Goal: Transaction & Acquisition: Purchase product/service

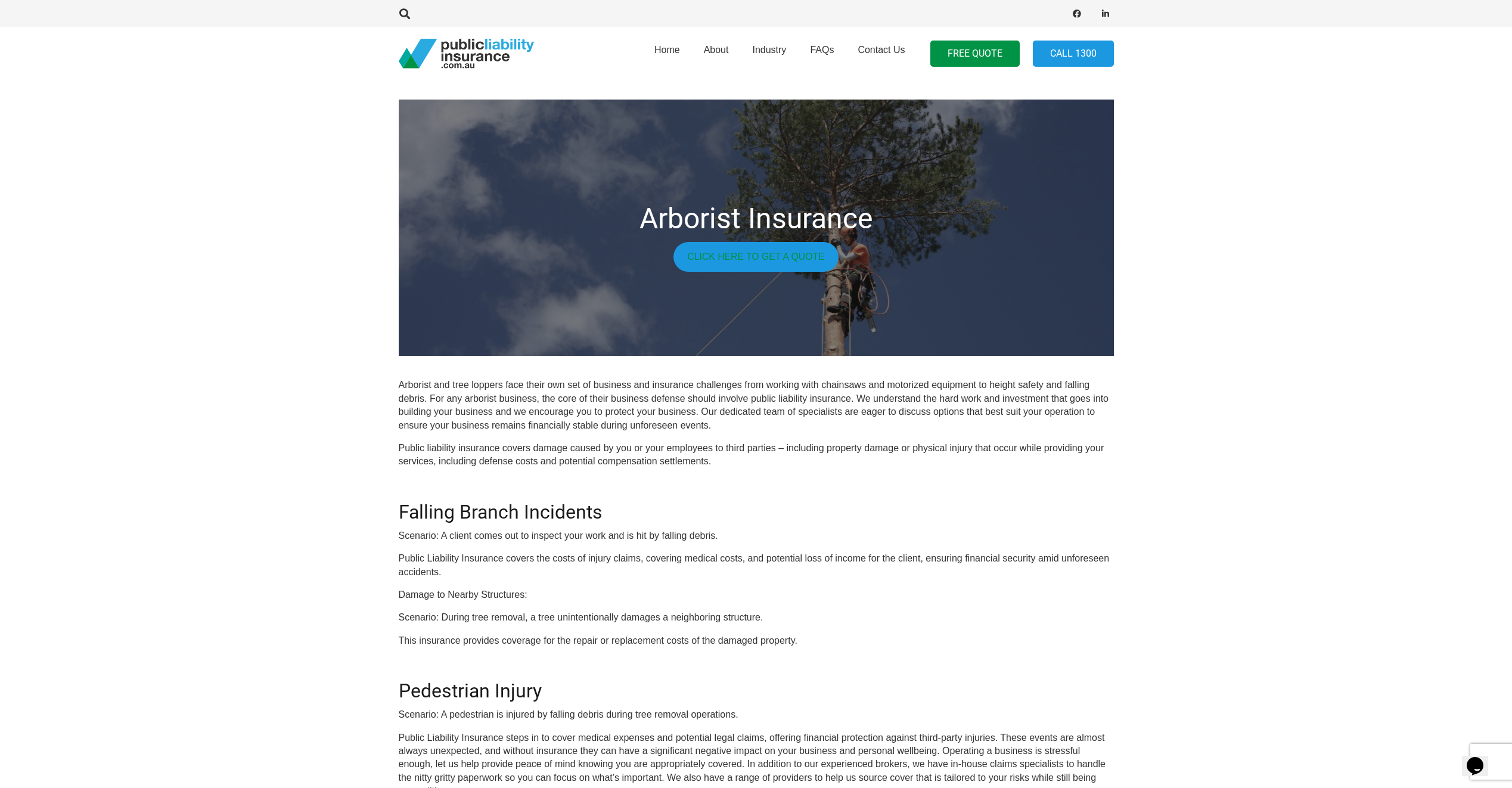
click at [734, 254] on link "Click here to get a quote" at bounding box center [756, 257] width 165 height 30
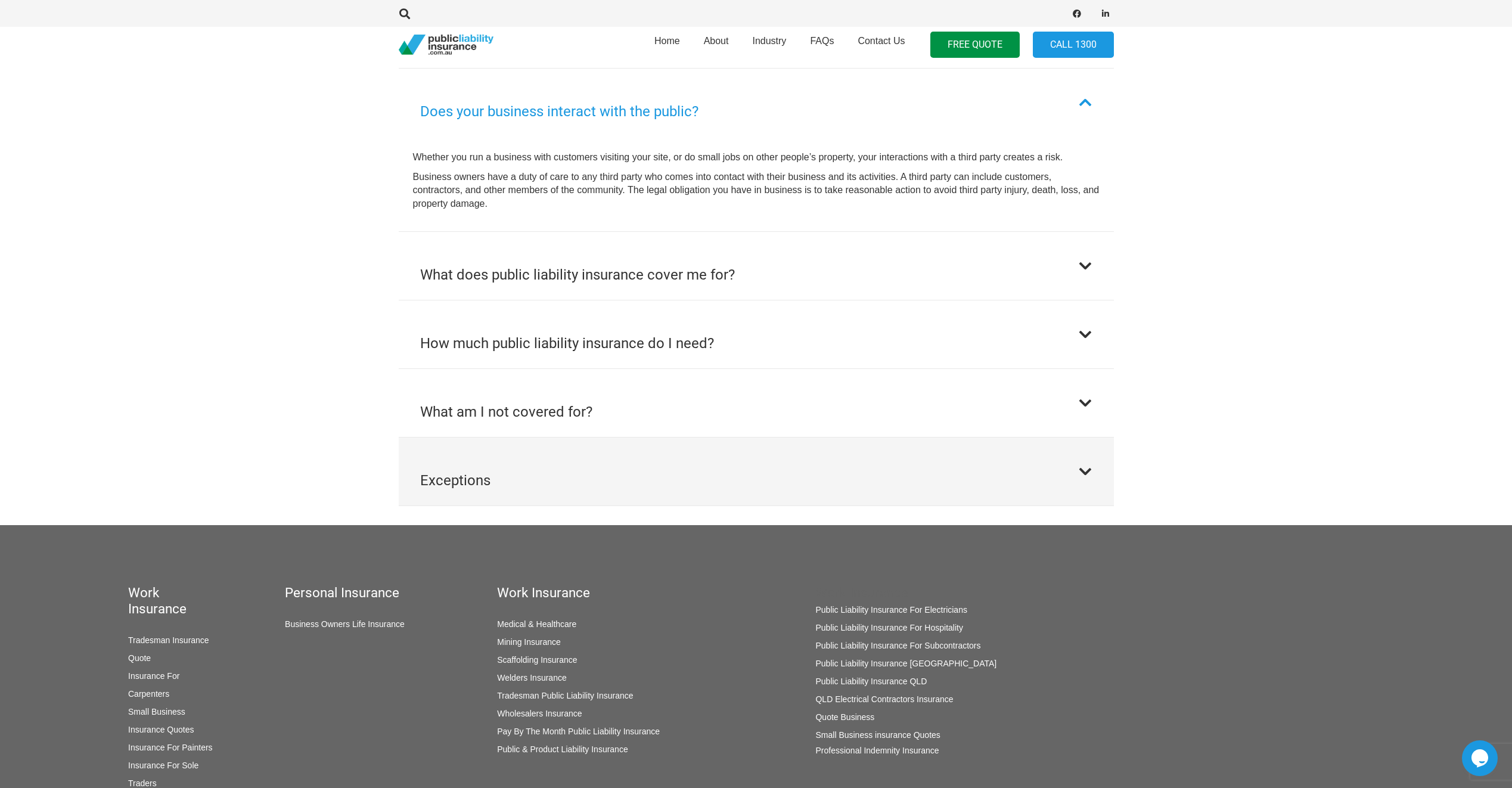
scroll to position [715, 0]
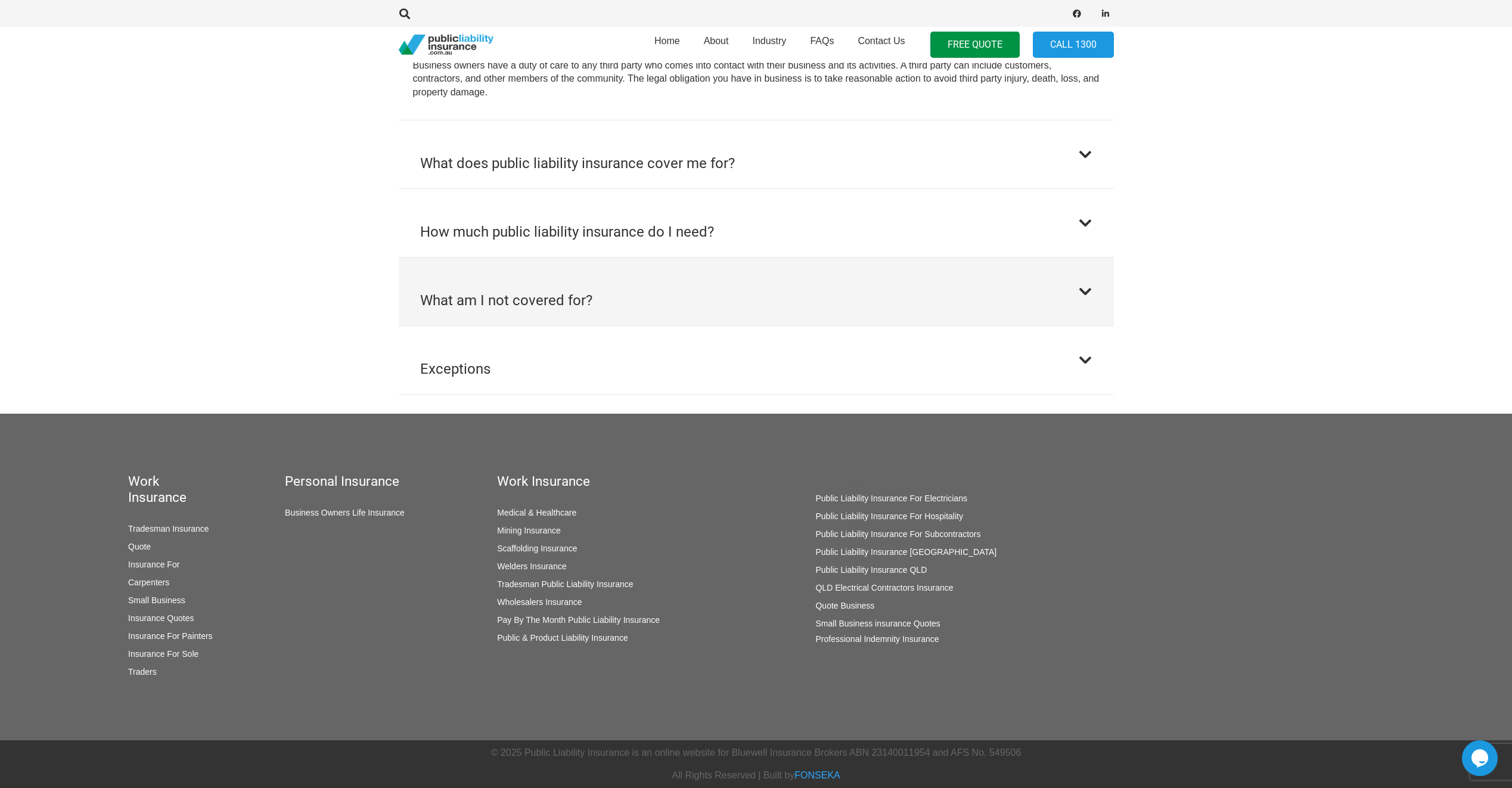
click at [531, 308] on h2 "What am I not covered for?" at bounding box center [506, 300] width 172 height 21
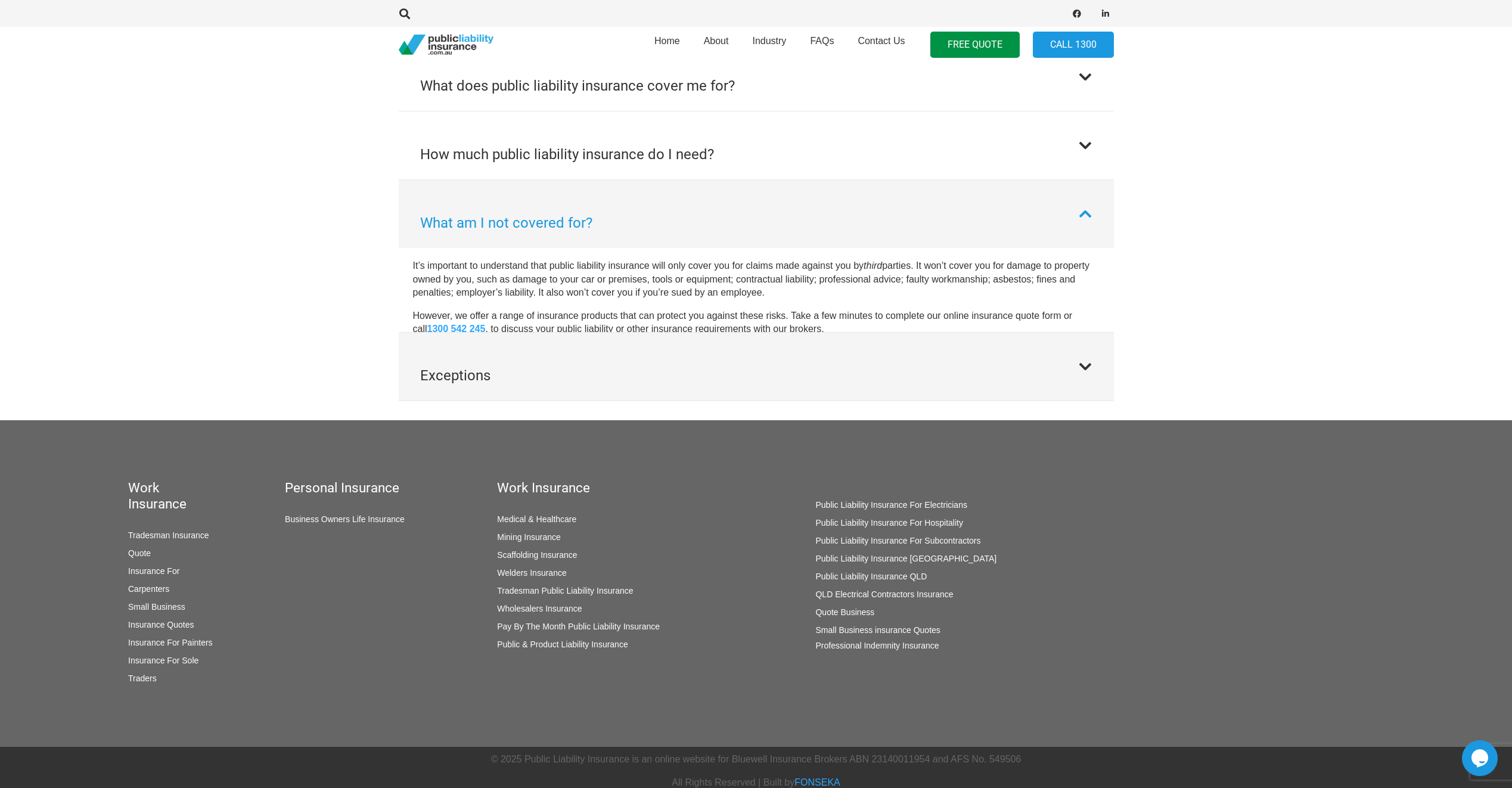
scroll to position [748, 0]
